Goal: Information Seeking & Learning: Find specific fact

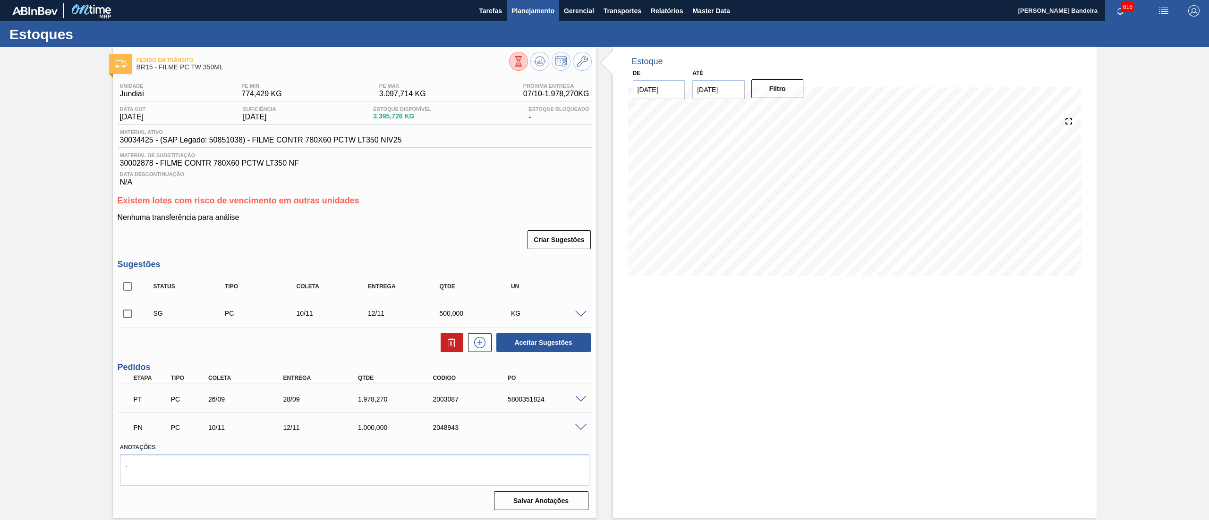
click at [529, 19] on button "Planejamento" at bounding box center [533, 10] width 52 height 21
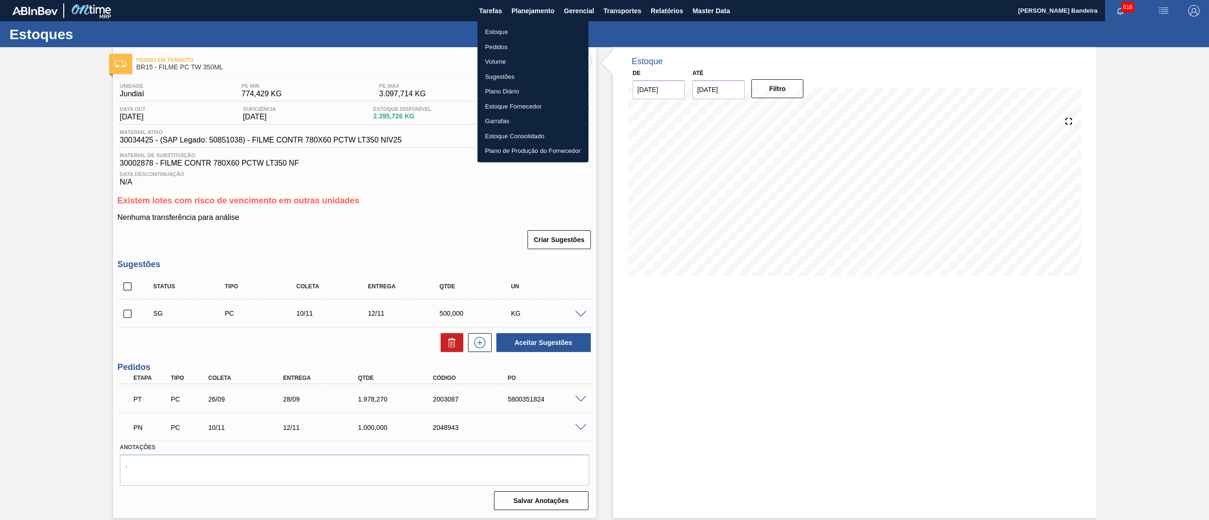
click at [520, 32] on li "Estoque" at bounding box center [532, 32] width 111 height 15
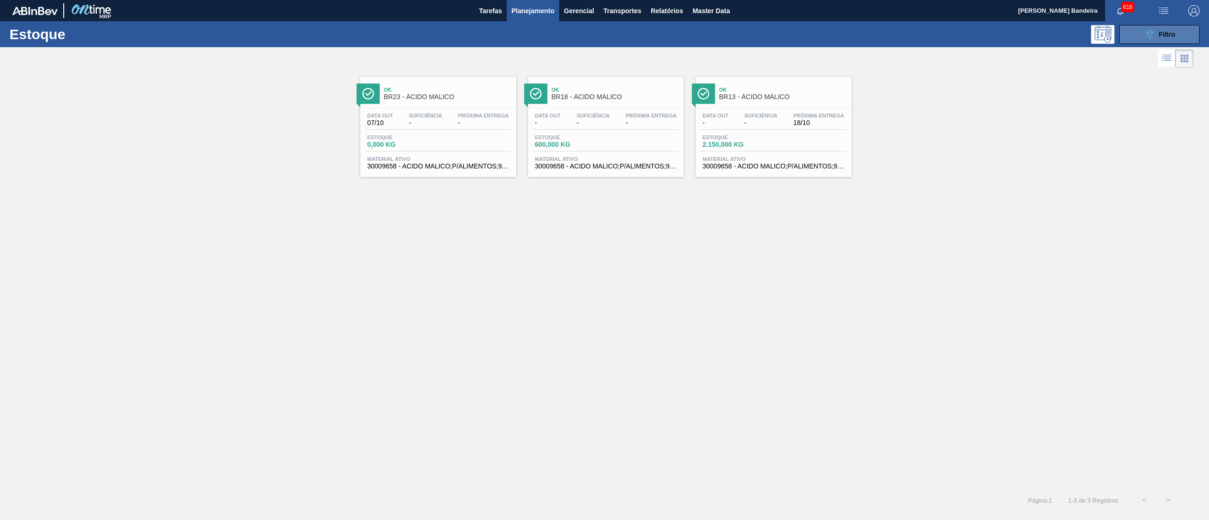
click at [1147, 41] on button "089F7B8B-B2A5-4AFE-B5C0-19BA573D28AC Filtro" at bounding box center [1159, 34] width 80 height 19
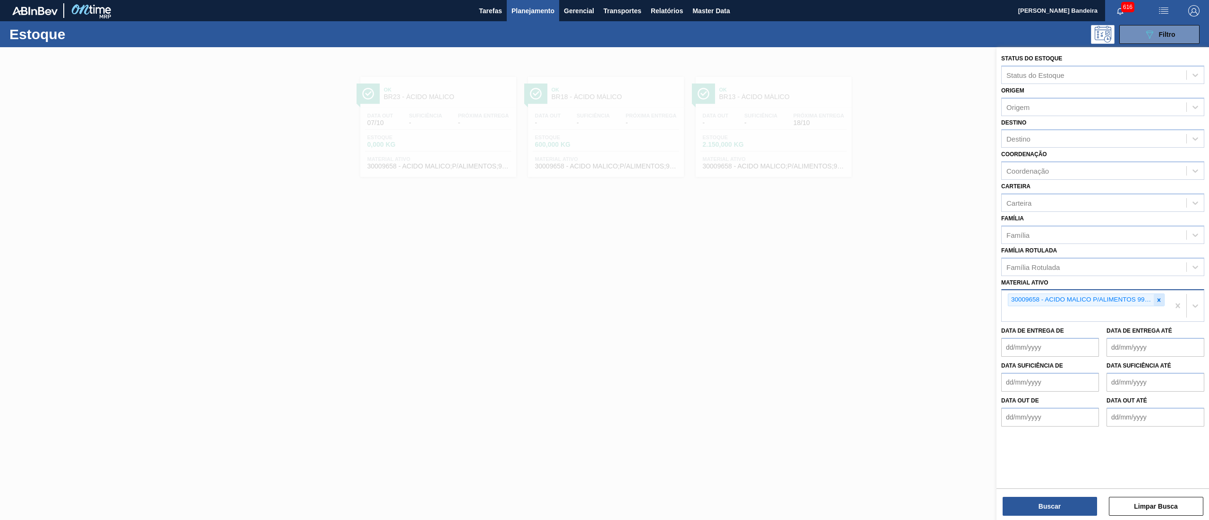
click at [1158, 297] on icon at bounding box center [1158, 300] width 7 height 7
paste ativo "30030778"
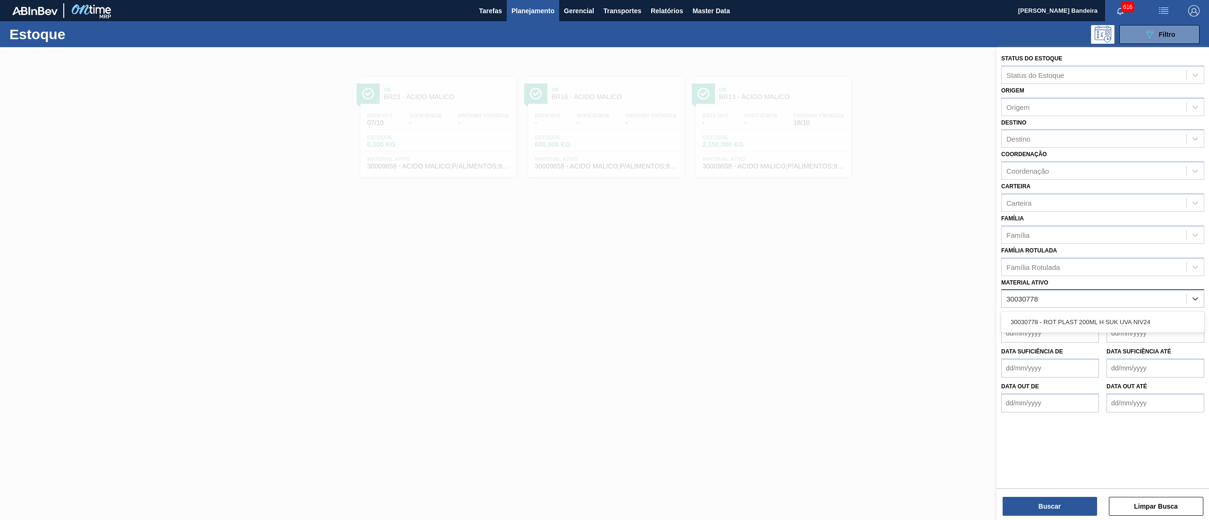
type ativo "30030778"
click at [1130, 315] on div "30030778 - ROT PLAST 200ML H SUK UVA NIV24" at bounding box center [1102, 321] width 203 height 17
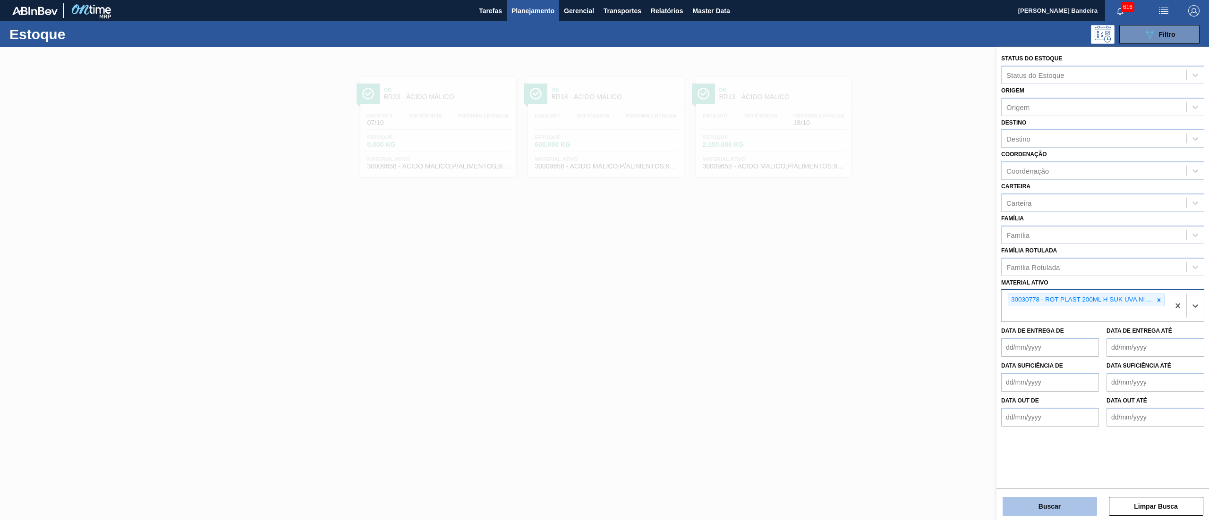
click at [1056, 500] on button "Buscar" at bounding box center [1049, 506] width 94 height 19
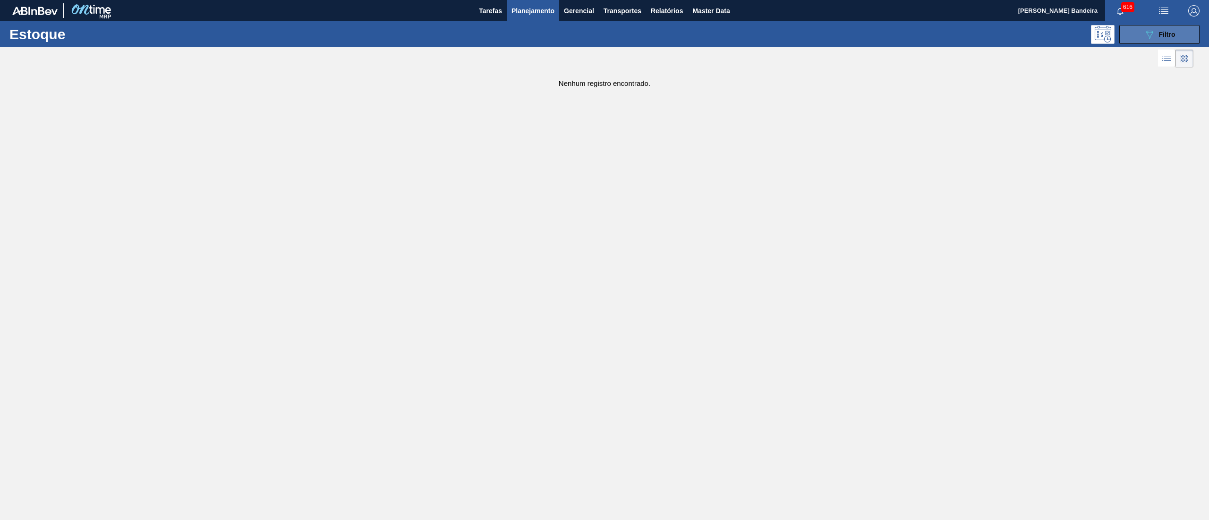
click at [1145, 35] on icon "089F7B8B-B2A5-4AFE-B5C0-19BA573D28AC" at bounding box center [1148, 34] width 11 height 11
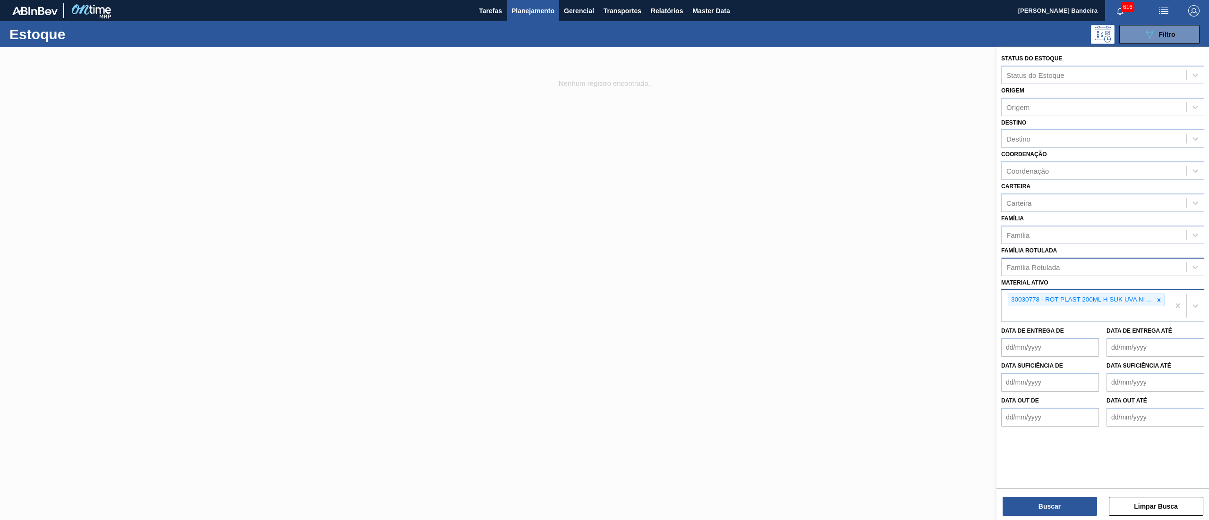
click at [1089, 273] on div "Família Rotulada" at bounding box center [1102, 267] width 203 height 18
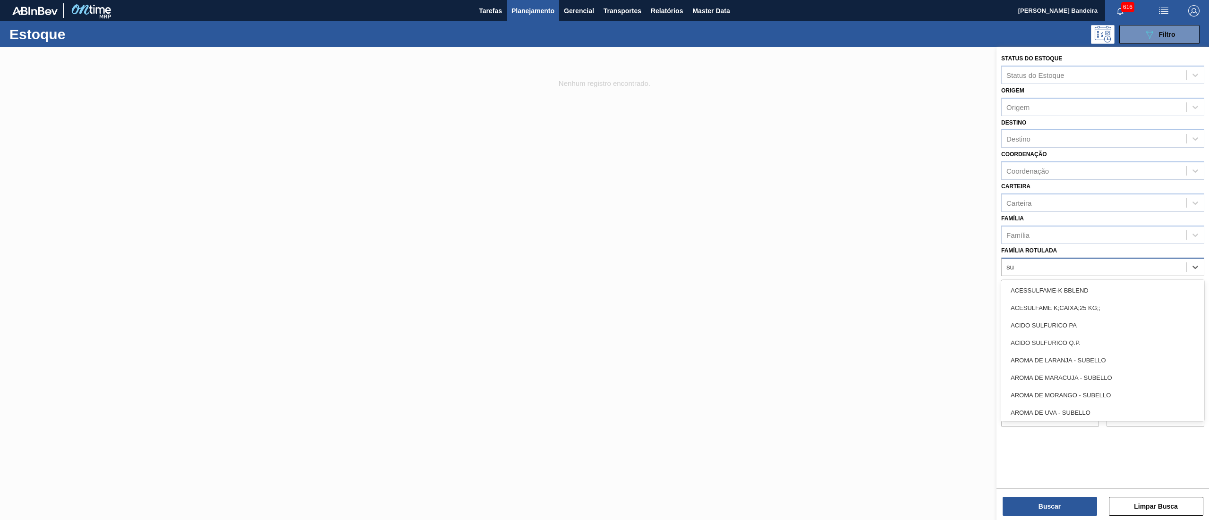
type Rotulada "s"
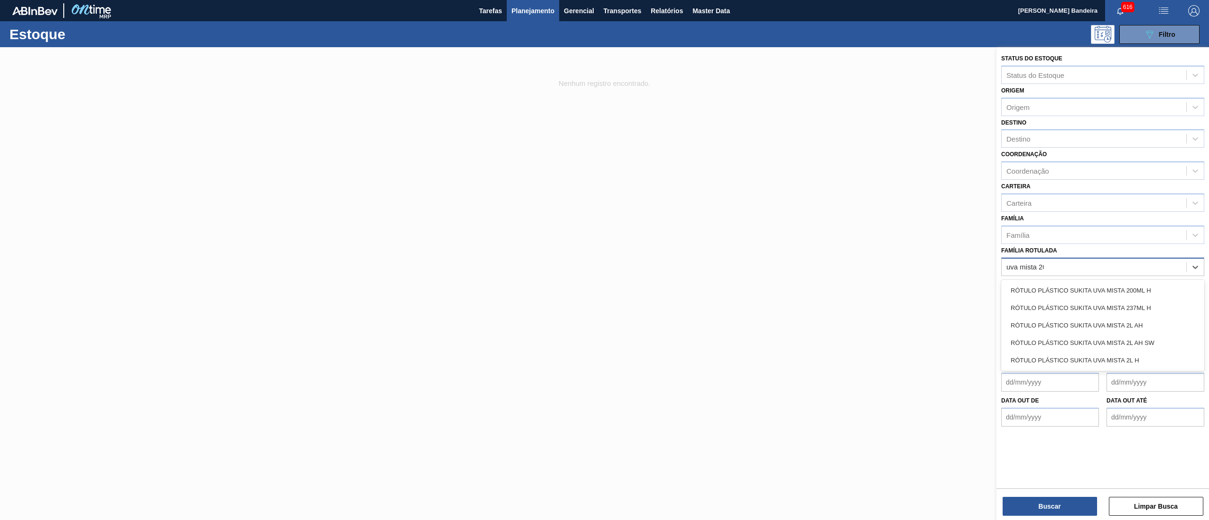
type Rotulada "uva mista 200"
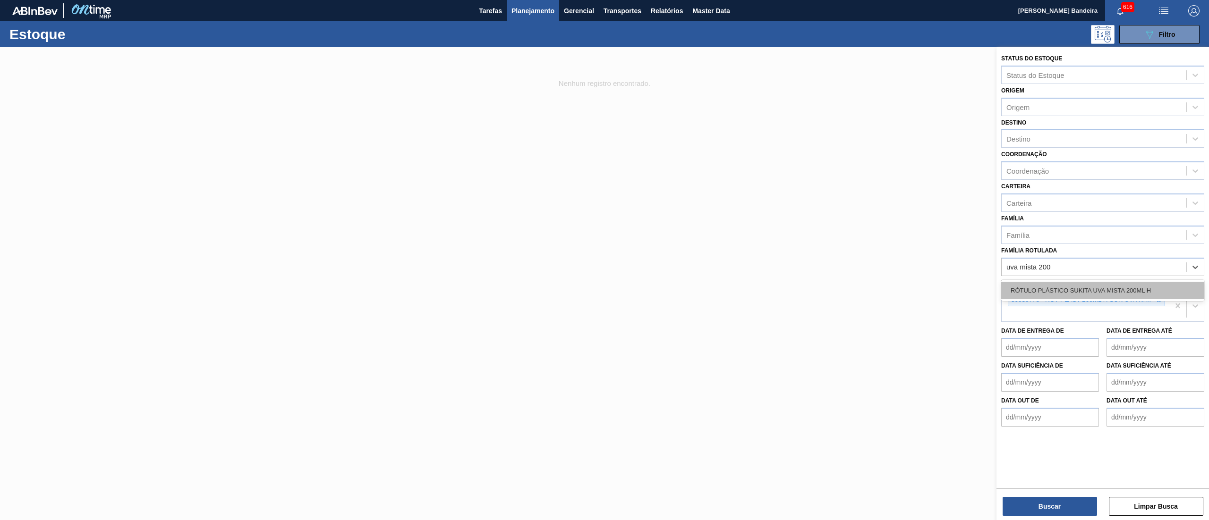
click at [1090, 286] on div "RÓTULO PLÁSTICO SUKITA UVA MISTA 200ML H" at bounding box center [1102, 290] width 203 height 17
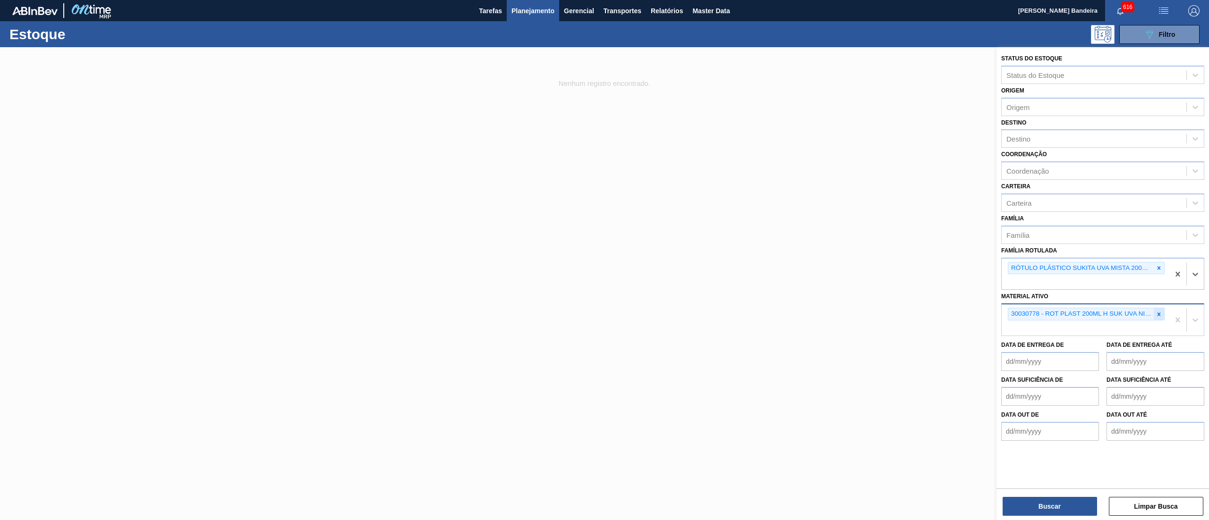
click at [1157, 313] on icon at bounding box center [1158, 314] width 3 height 3
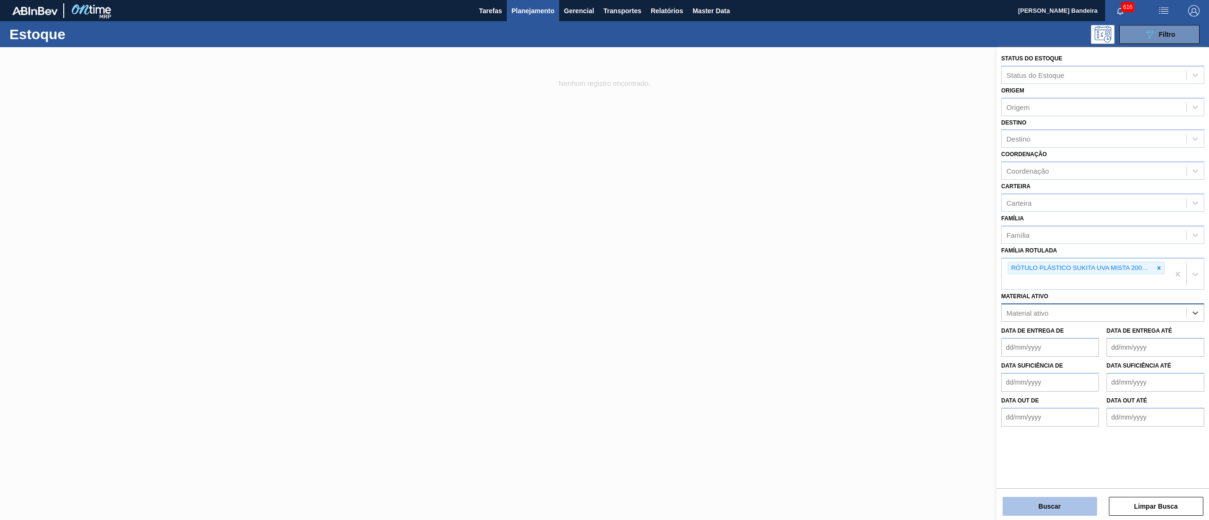
click at [1047, 503] on button "Buscar" at bounding box center [1049, 506] width 94 height 19
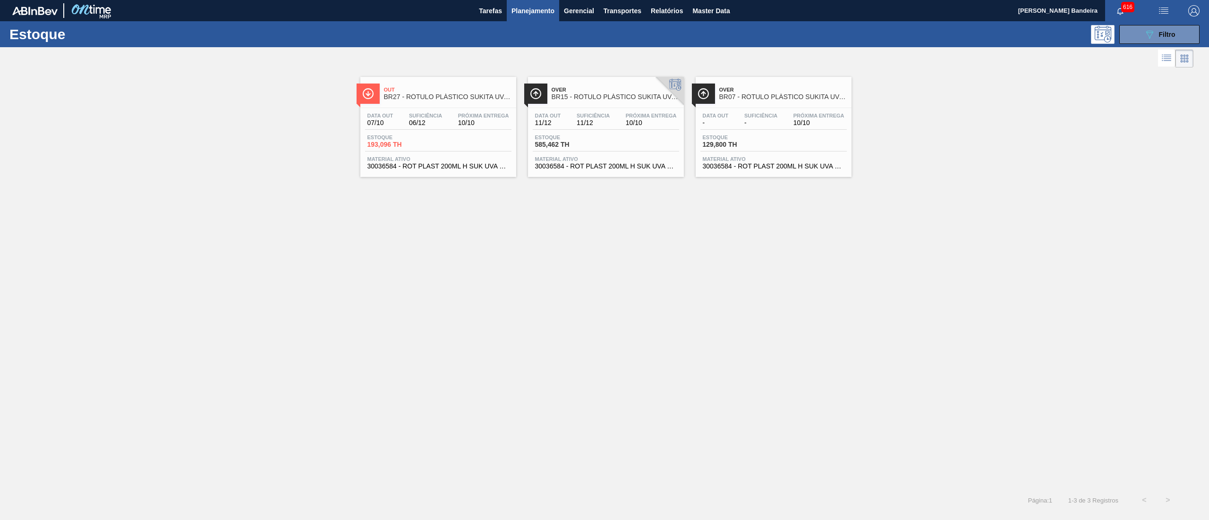
click at [486, 164] on span "30036584 - ROT PLAST 200ML H SUK UVA NIV25" at bounding box center [438, 166] width 142 height 7
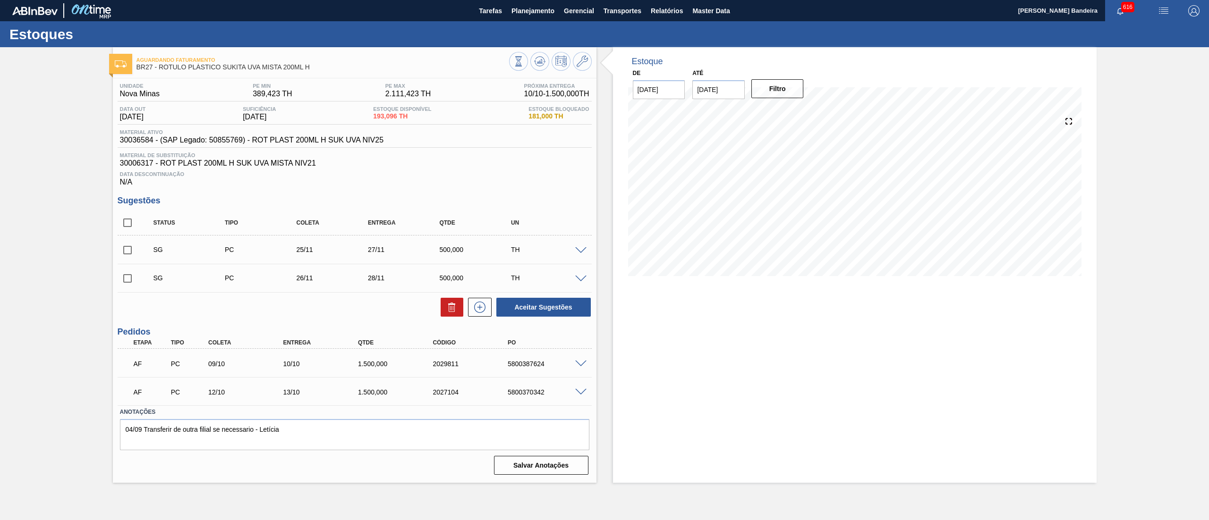
click at [576, 365] on span at bounding box center [580, 364] width 11 height 7
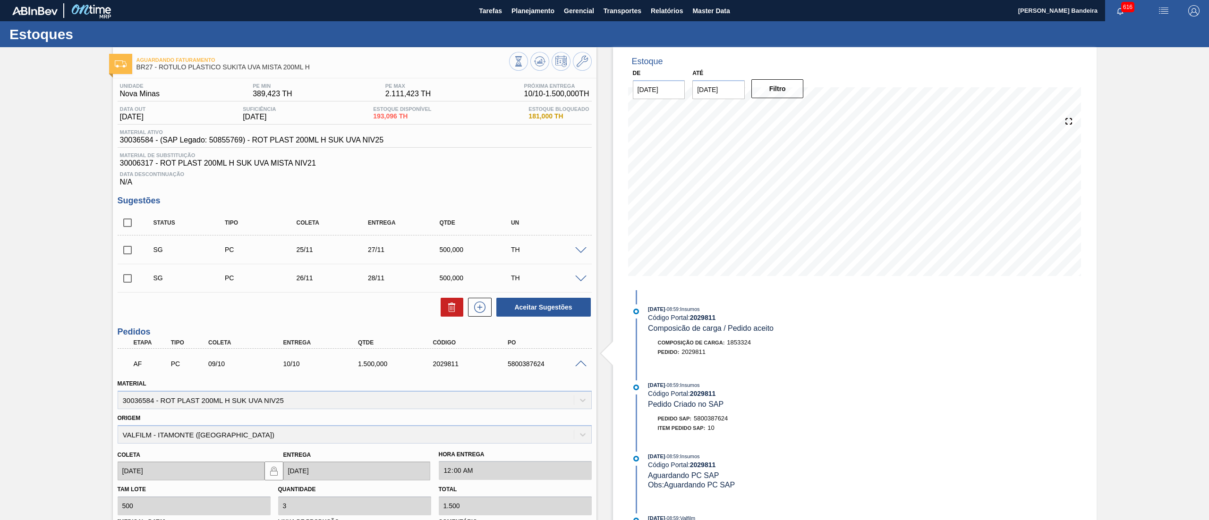
click at [576, 365] on span at bounding box center [580, 364] width 11 height 7
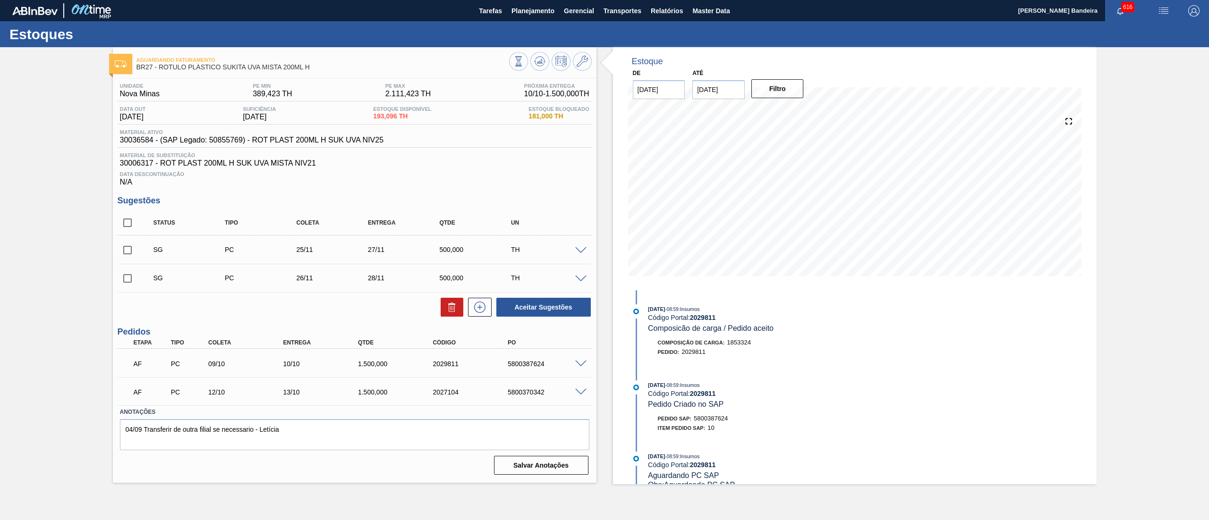
click at [578, 392] on span at bounding box center [580, 392] width 11 height 7
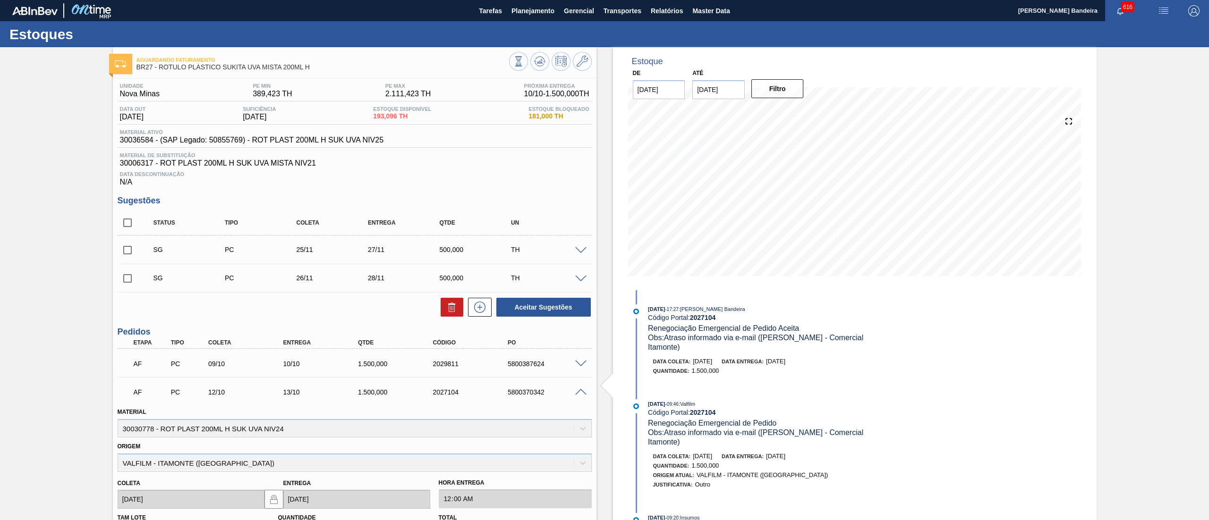
click at [578, 392] on span at bounding box center [580, 392] width 11 height 7
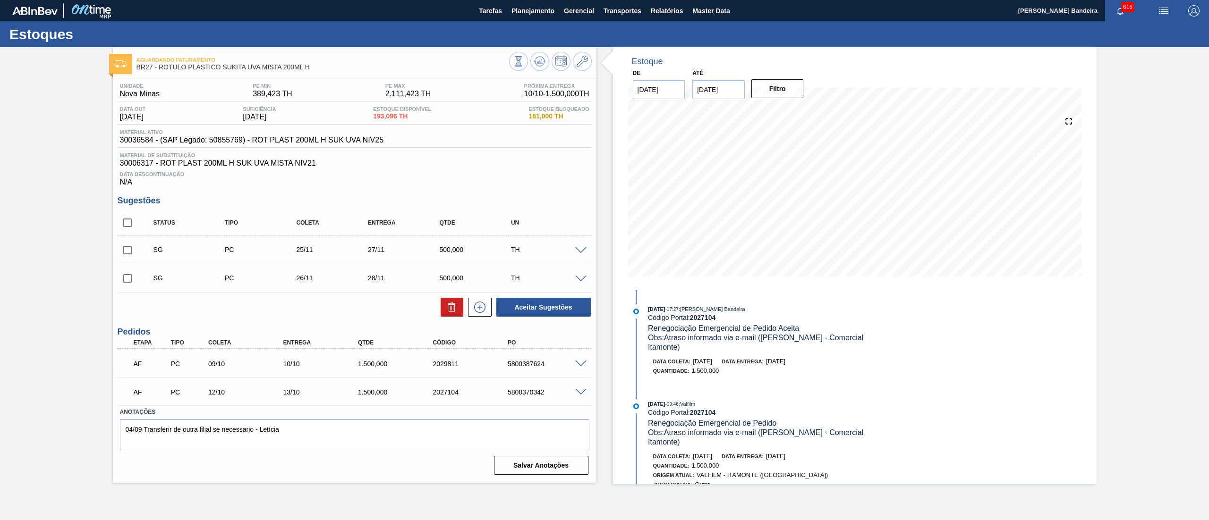
click at [119, 225] on input "checkbox" at bounding box center [128, 223] width 20 height 20
checkbox input "true"
click at [442, 304] on button at bounding box center [451, 307] width 23 height 19
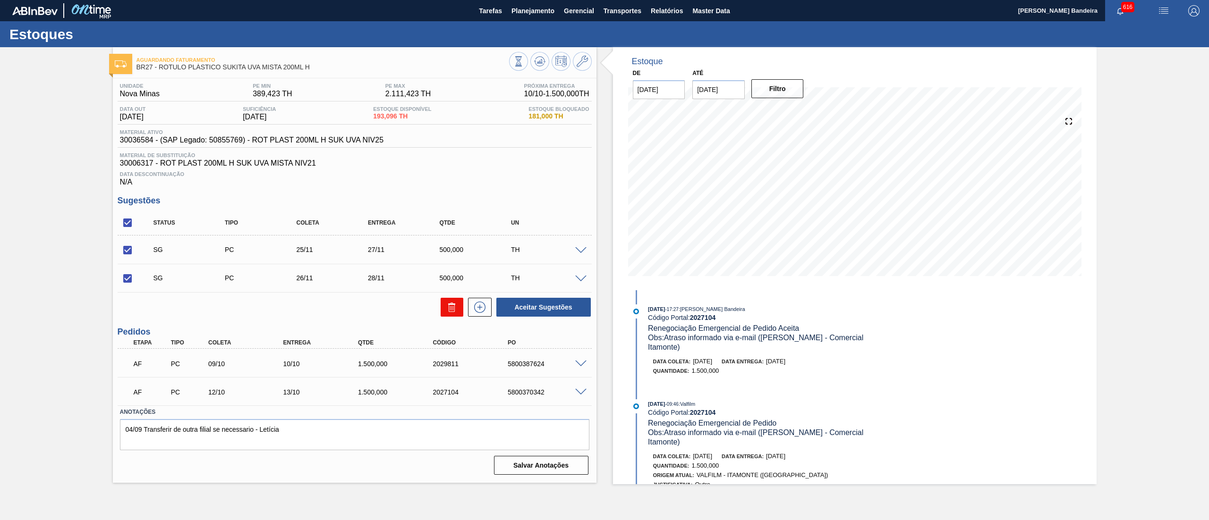
checkbox input "false"
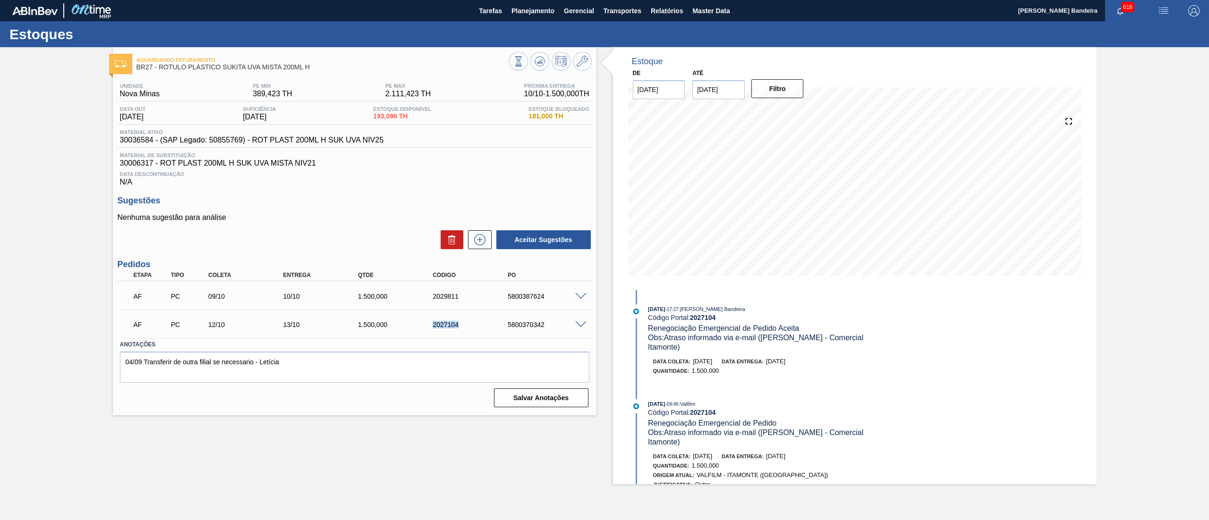
drag, startPoint x: 456, startPoint y: 324, endPoint x: 422, endPoint y: 325, distance: 34.5
click at [422, 325] on div "AF PC 12/10 13/10 1.500,000 2027104 5800370342" at bounding box center [351, 323] width 449 height 19
copy div "2027104"
